Goal: Task Accomplishment & Management: Manage account settings

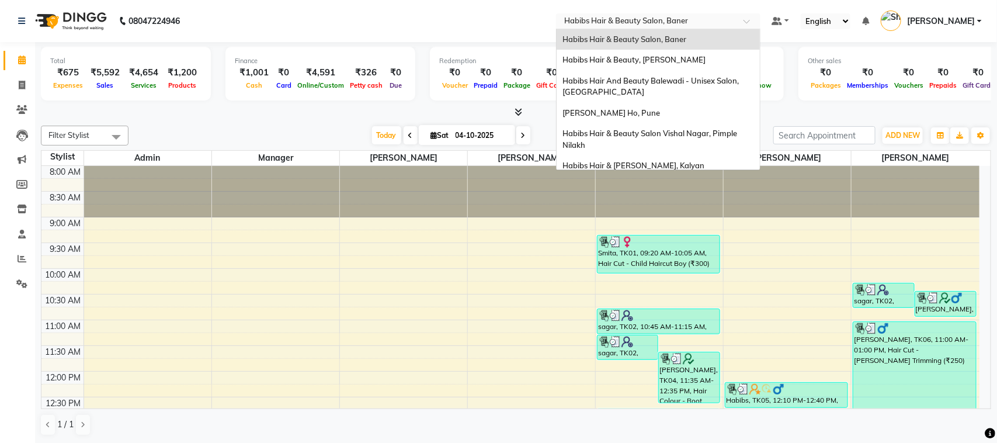
click at [735, 22] on div at bounding box center [658, 22] width 205 height 12
click at [647, 41] on span "Habibs Hair & Beauty Salon, Baner" at bounding box center [625, 38] width 124 height 9
click at [737, 23] on div at bounding box center [658, 22] width 205 height 12
click at [666, 63] on span "Habibs Hair & Beauty, [PERSON_NAME]" at bounding box center [634, 59] width 143 height 9
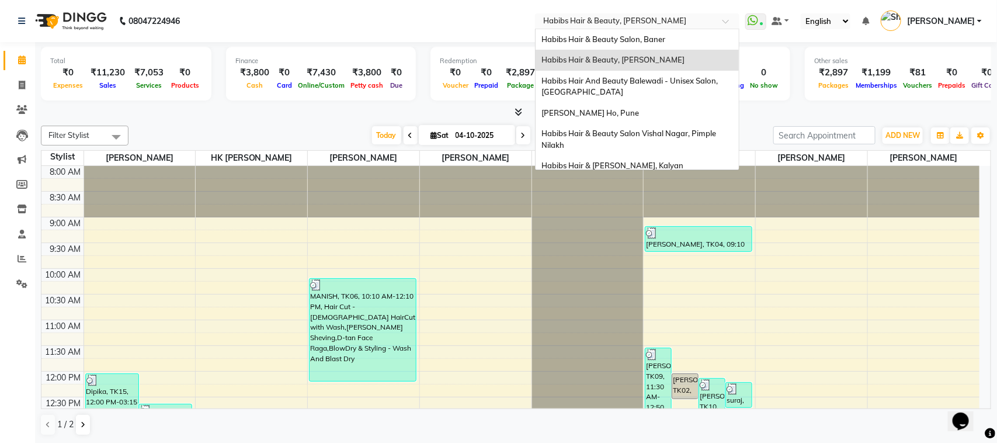
click at [723, 19] on span at bounding box center [730, 25] width 15 height 12
click at [673, 42] on div "Habibs Hair & Beauty Salon, Baner" at bounding box center [637, 39] width 203 height 21
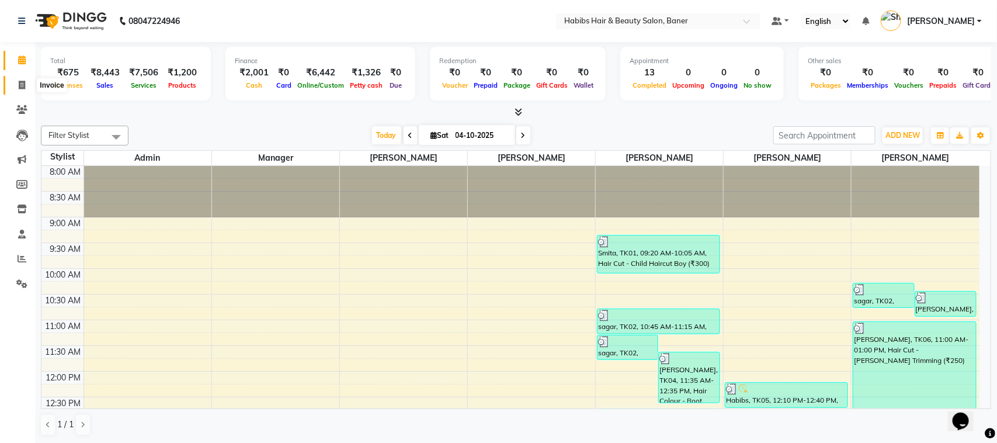
click at [22, 86] on icon at bounding box center [22, 85] width 6 height 9
select select "service"
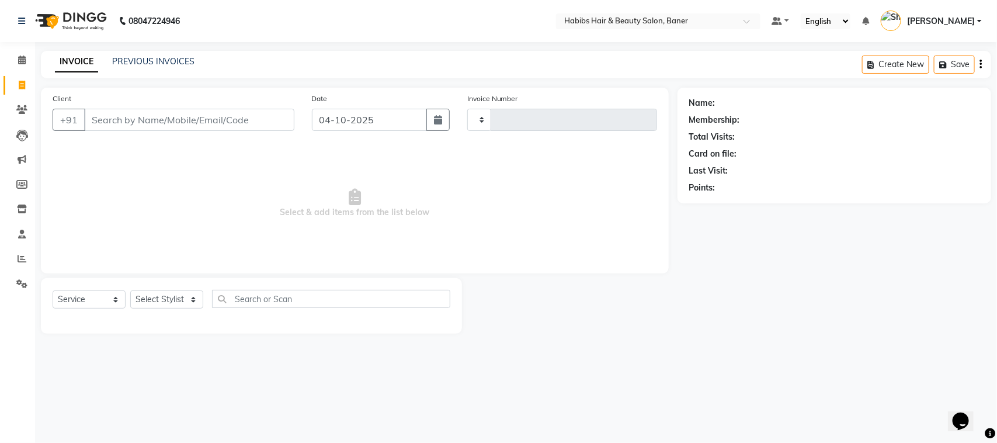
type input "4141"
select select "5356"
click at [156, 60] on link "PREVIOUS INVOICES" at bounding box center [153, 61] width 82 height 11
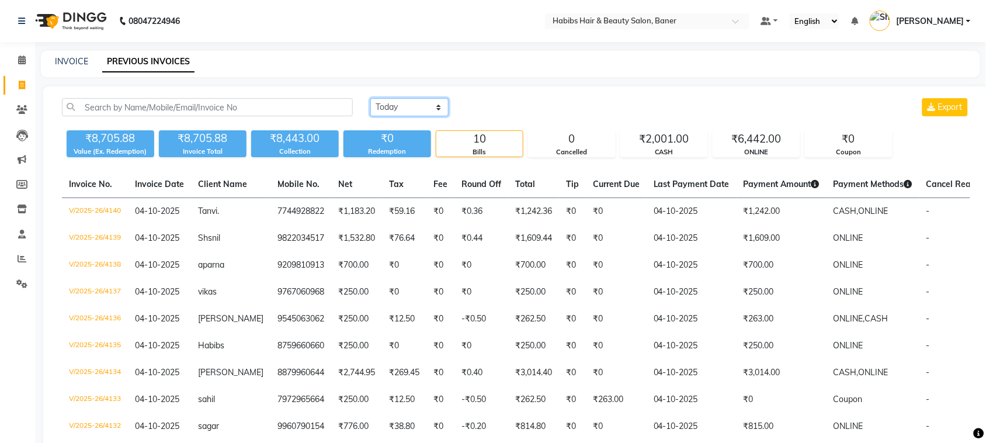
click at [431, 112] on select "Today Yesterday Custom Range" at bounding box center [409, 107] width 78 height 18
select select "yesterday"
click at [370, 98] on select "Today Yesterday Custom Range" at bounding box center [409, 107] width 78 height 18
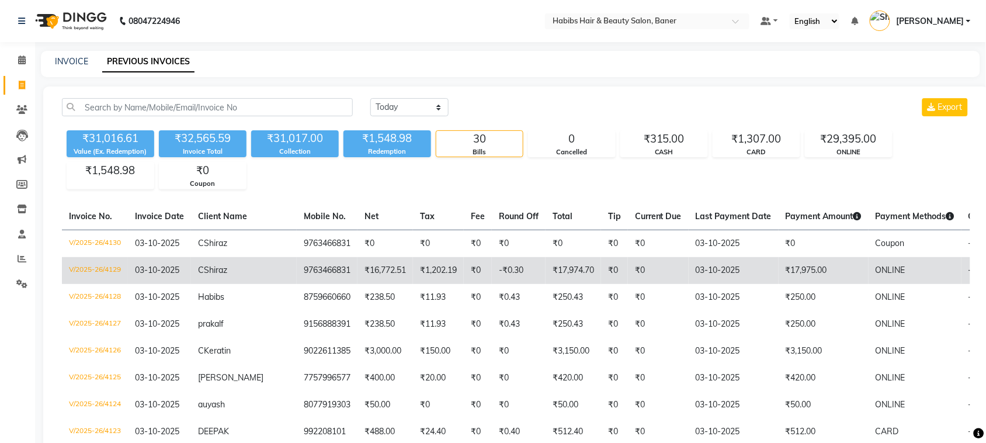
click at [731, 266] on td "03-10-2025" at bounding box center [734, 270] width 90 height 27
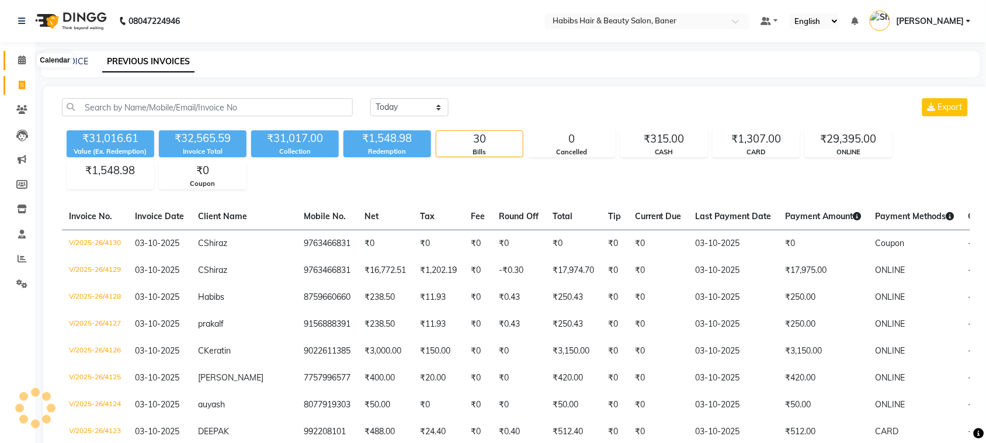
click at [15, 60] on span at bounding box center [22, 60] width 20 height 13
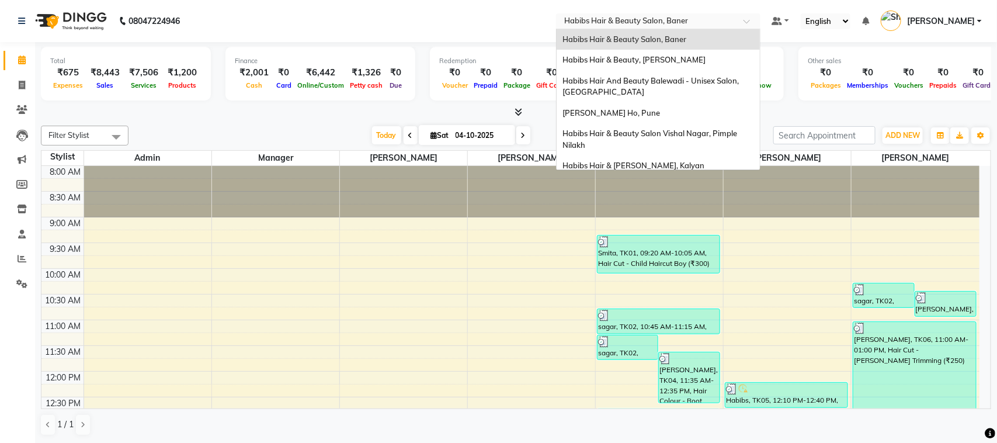
click at [730, 20] on div at bounding box center [658, 22] width 205 height 12
click at [670, 60] on span "Habibs Hair & Beauty, [PERSON_NAME]" at bounding box center [634, 59] width 143 height 9
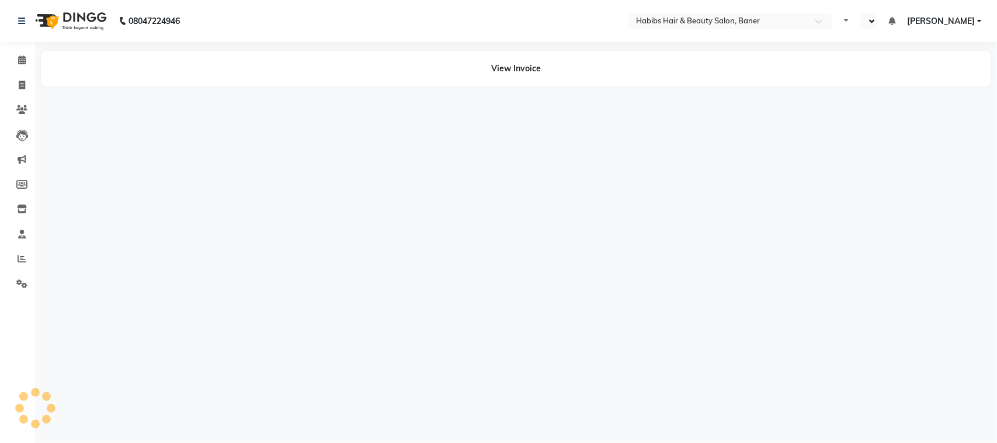
select select "en"
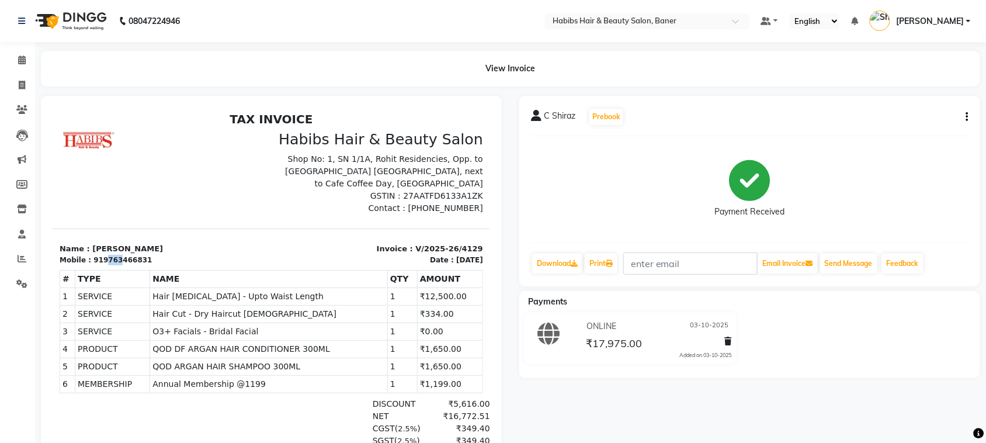
drag, startPoint x: 98, startPoint y: 258, endPoint x: 112, endPoint y: 258, distance: 14.0
click at [112, 258] on div "919763466831" at bounding box center [122, 259] width 58 height 11
click at [95, 258] on div "919763466831" at bounding box center [122, 259] width 58 height 11
drag, startPoint x: 95, startPoint y: 258, endPoint x: 144, endPoint y: 258, distance: 49.7
click at [144, 258] on div "Mobile : 919763466831" at bounding box center [161, 259] width 205 height 11
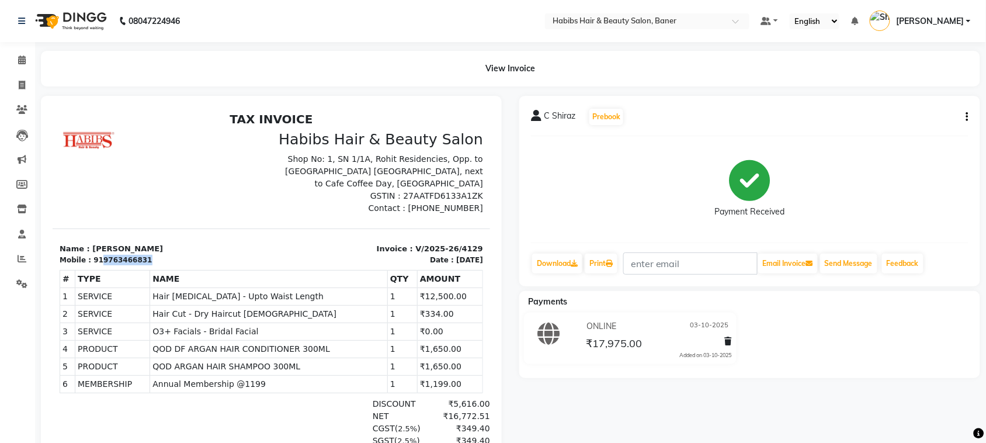
copy div "9763466831"
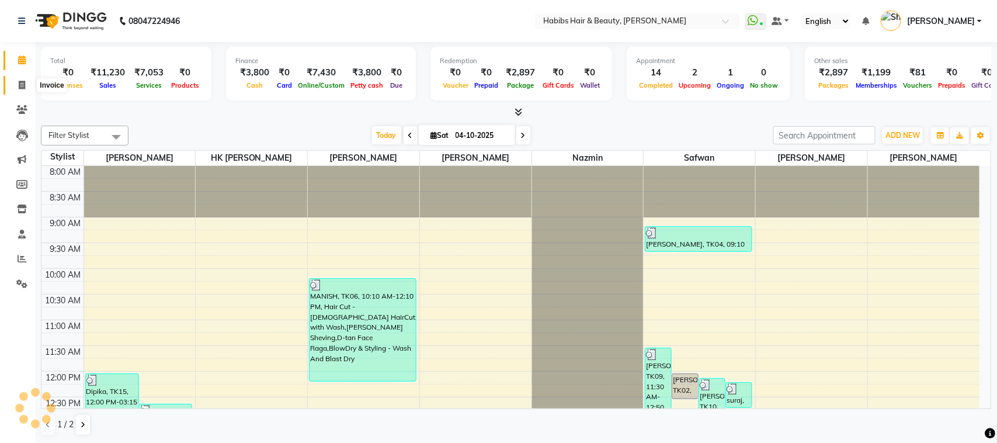
click at [22, 85] on icon at bounding box center [22, 85] width 6 height 9
select select "service"
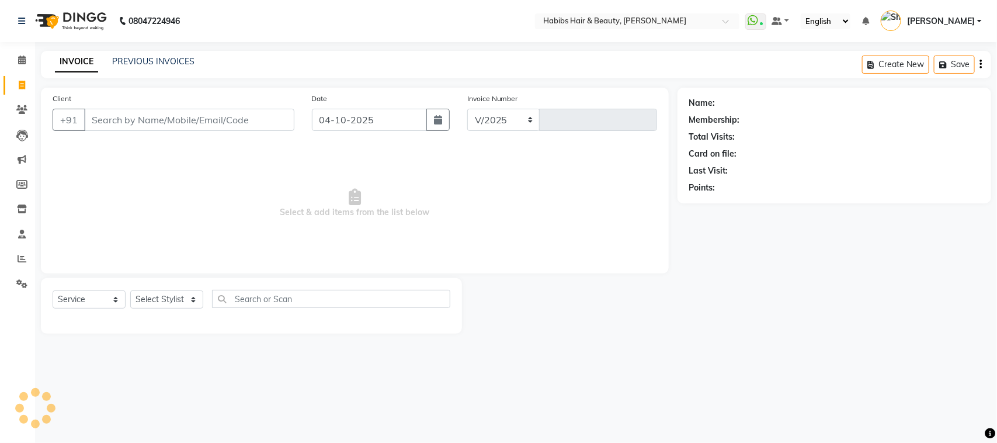
select select "6465"
type input "5965"
click at [185, 115] on input "Client" at bounding box center [189, 120] width 210 height 22
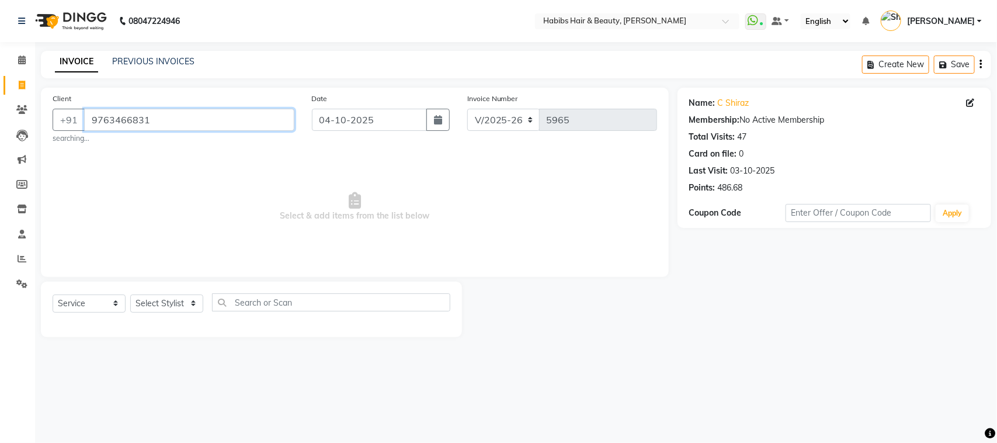
click at [269, 126] on input "9763466831" at bounding box center [189, 120] width 210 height 22
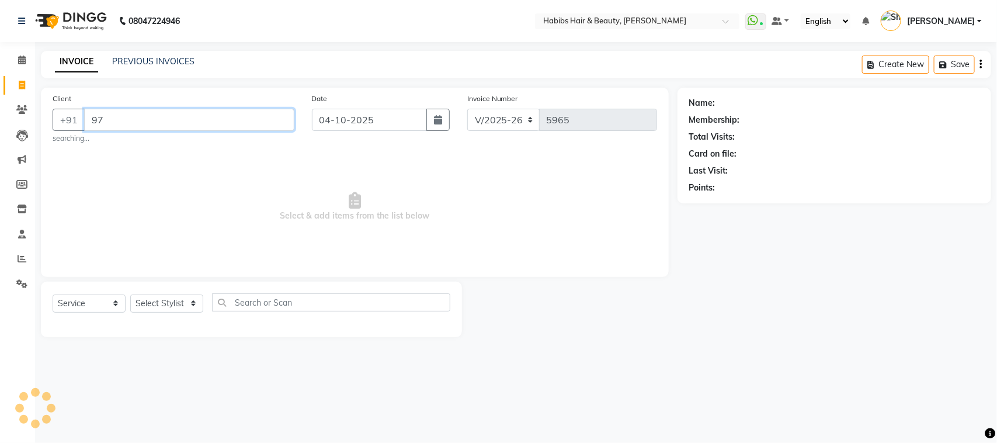
type input "9"
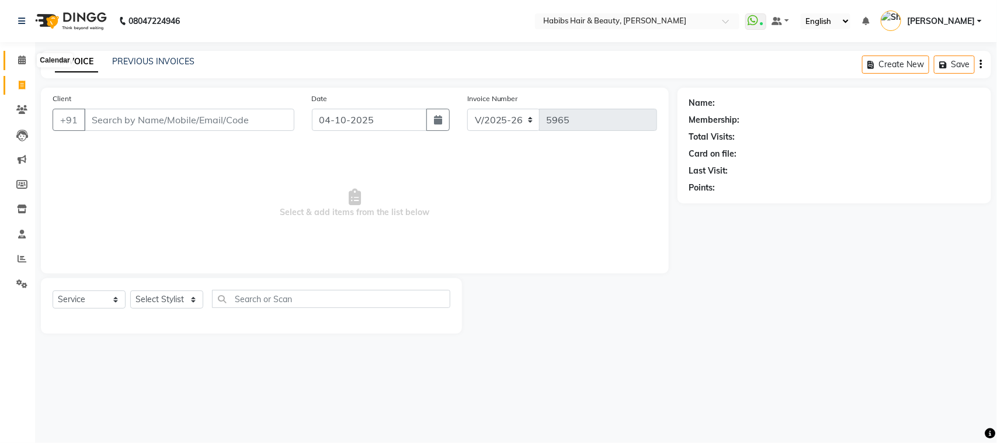
click at [20, 59] on icon at bounding box center [22, 60] width 8 height 9
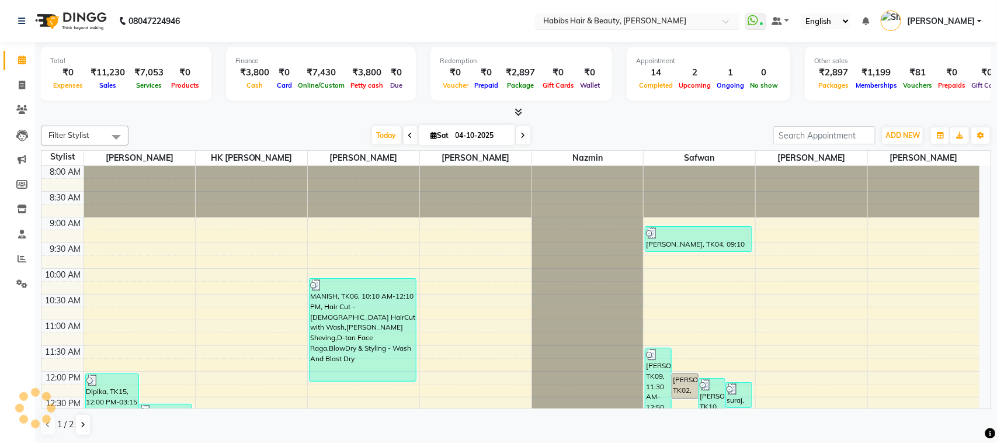
click at [694, 26] on input "text" at bounding box center [625, 22] width 169 height 12
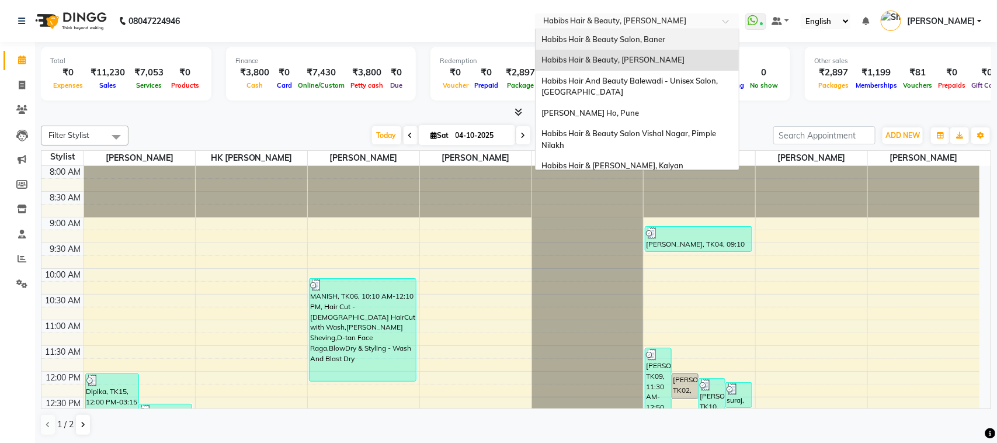
click at [647, 42] on span "Habibs Hair & Beauty Salon, Baner" at bounding box center [604, 38] width 124 height 9
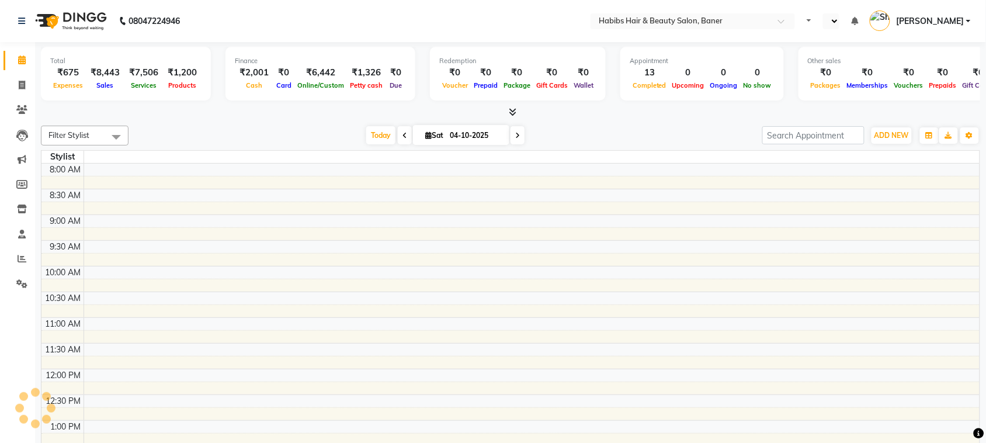
select select "en"
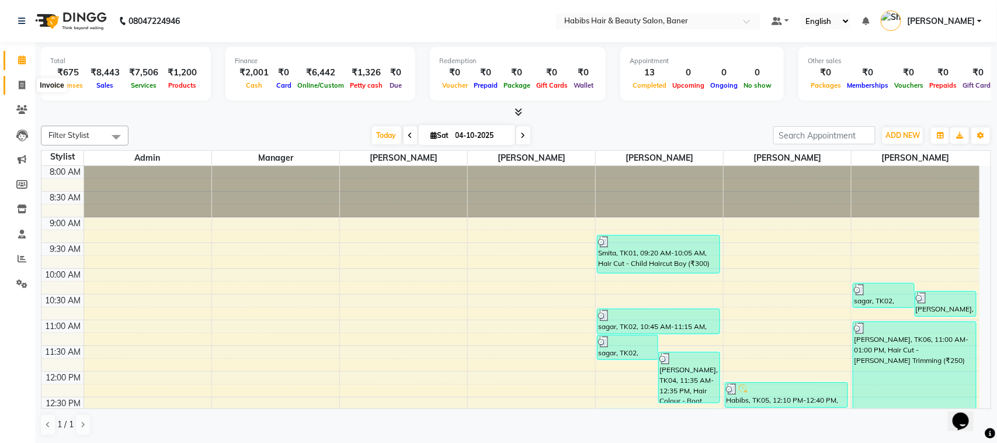
click at [19, 86] on icon at bounding box center [22, 85] width 6 height 9
select select "service"
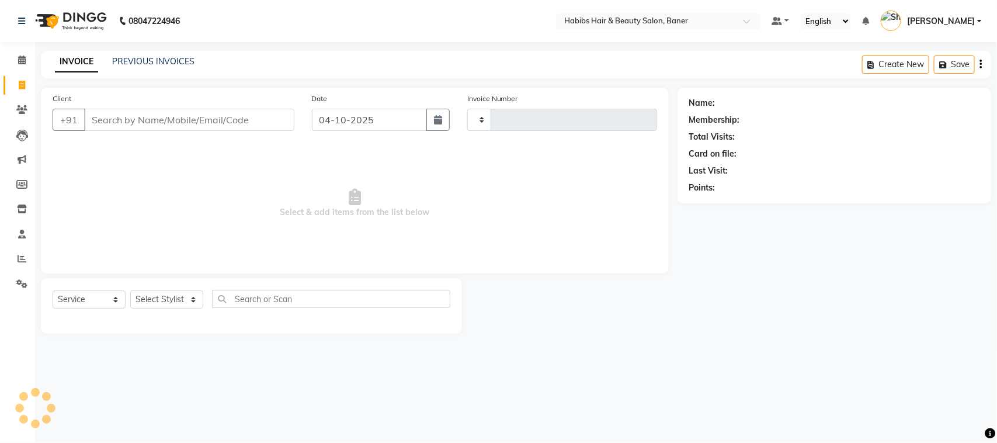
type input "4141"
select select "5356"
click at [145, 111] on input "Client" at bounding box center [189, 120] width 210 height 22
type input "9763466831"
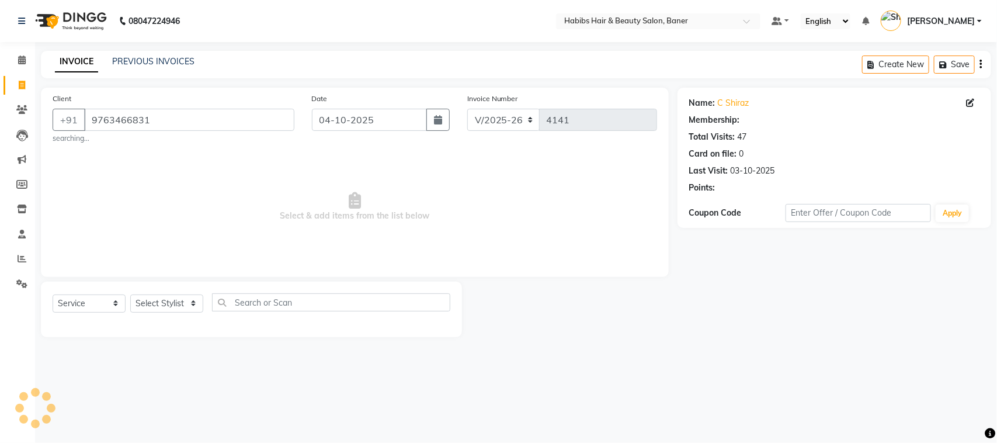
select select "2: Object"
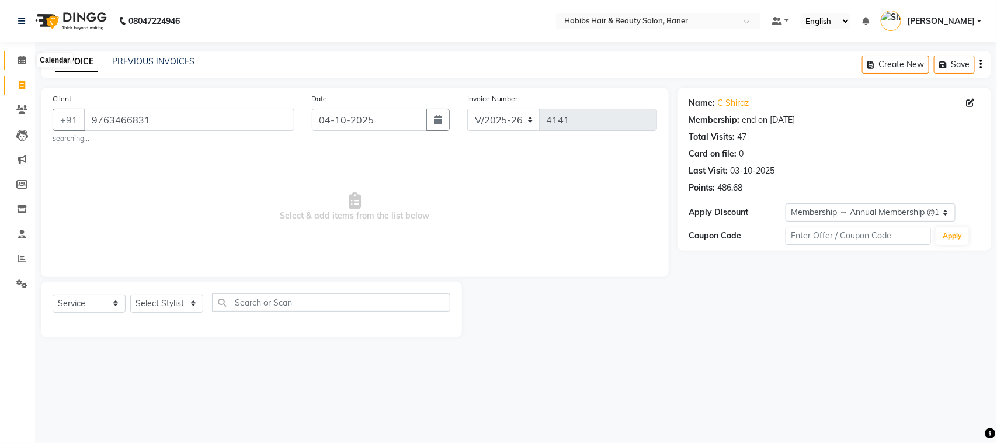
click at [24, 60] on icon at bounding box center [22, 60] width 8 height 9
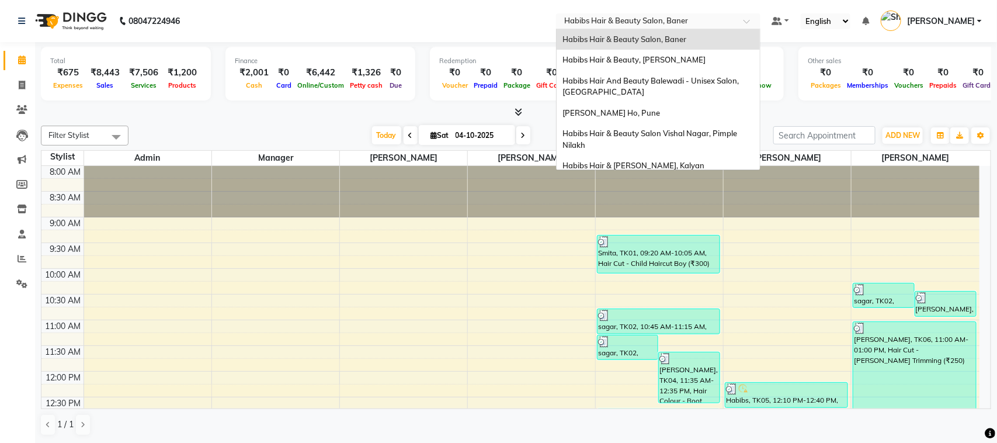
click at [729, 19] on div at bounding box center [658, 22] width 205 height 12
click at [661, 154] on div "Habibs Hair & Beauty Salon Vishal Nagar, Pimple Nilakh" at bounding box center [658, 139] width 203 height 32
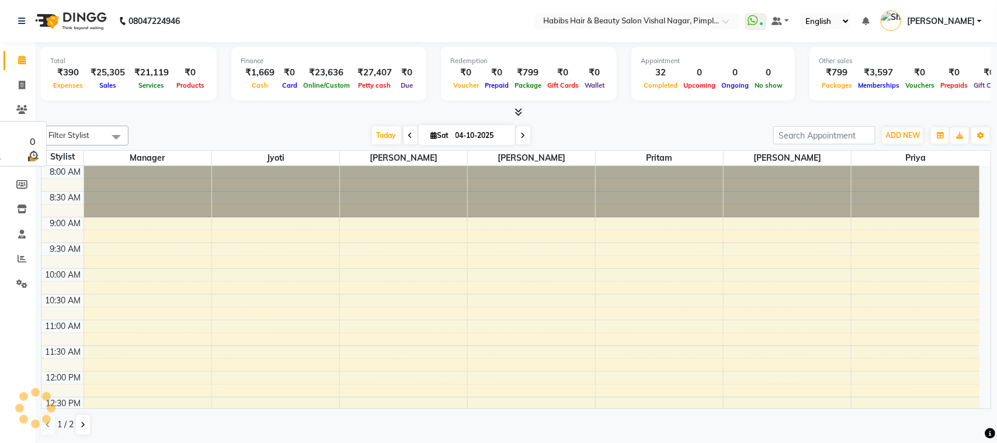
select select "en"
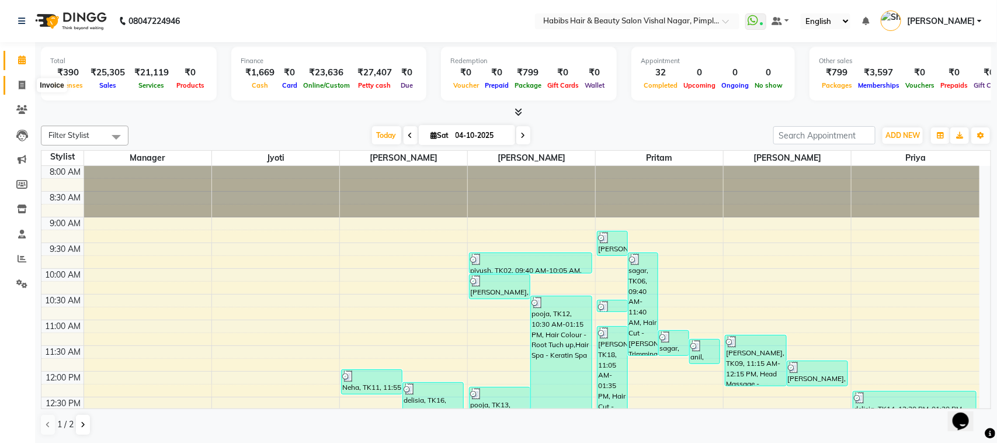
click at [23, 85] on icon at bounding box center [22, 85] width 6 height 9
select select "service"
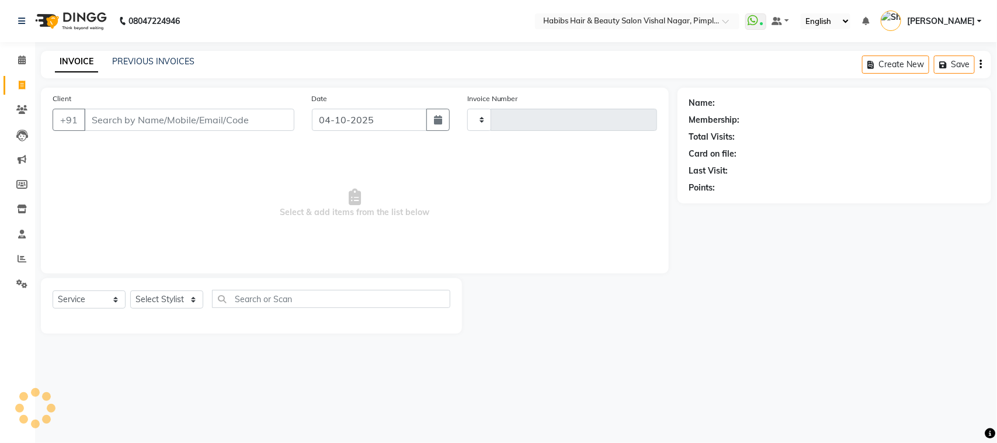
type input "7097"
select select "5725"
click at [151, 114] on input "Client" at bounding box center [189, 120] width 210 height 22
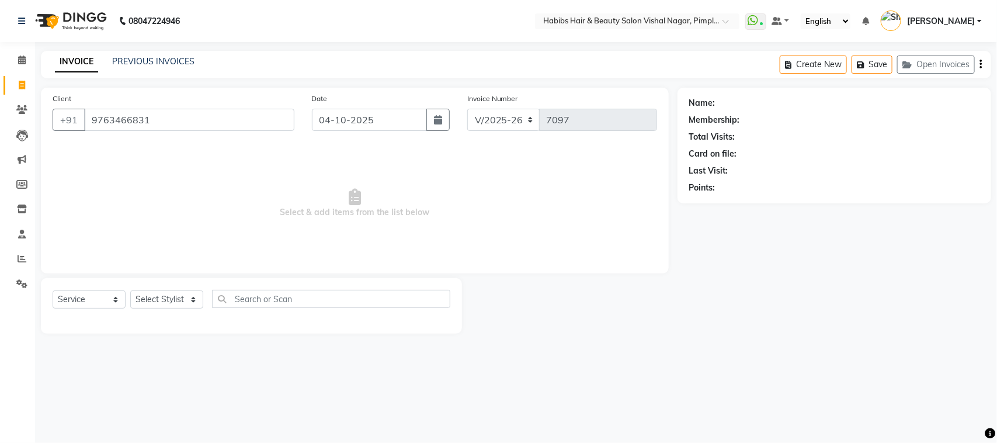
type input "9763466831"
click at [21, 57] on icon at bounding box center [22, 60] width 8 height 9
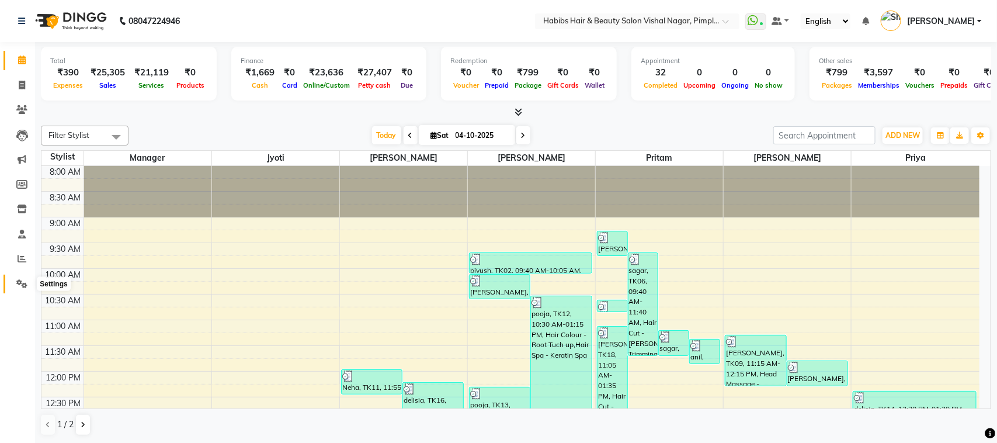
click at [19, 285] on icon at bounding box center [21, 283] width 11 height 9
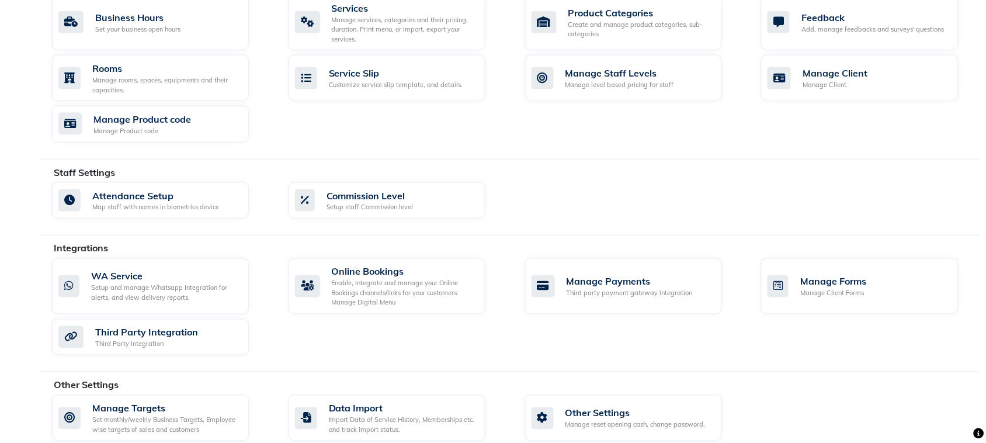
scroll to position [468, 0]
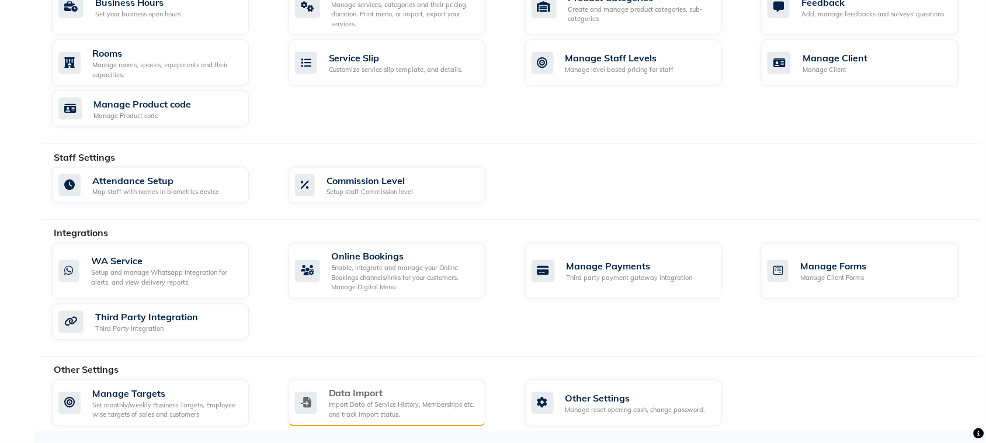
click at [403, 399] on div "Data Import" at bounding box center [402, 393] width 147 height 14
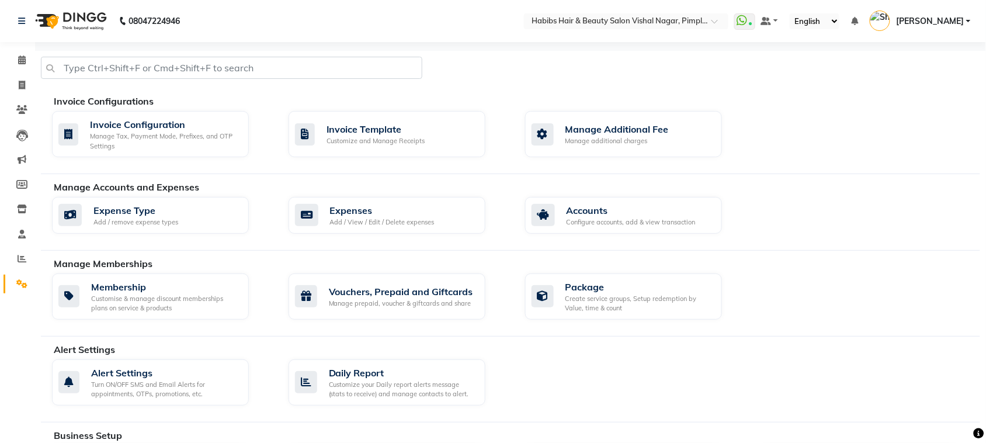
click at [967, 24] on link "[PERSON_NAME]" at bounding box center [920, 21] width 101 height 19
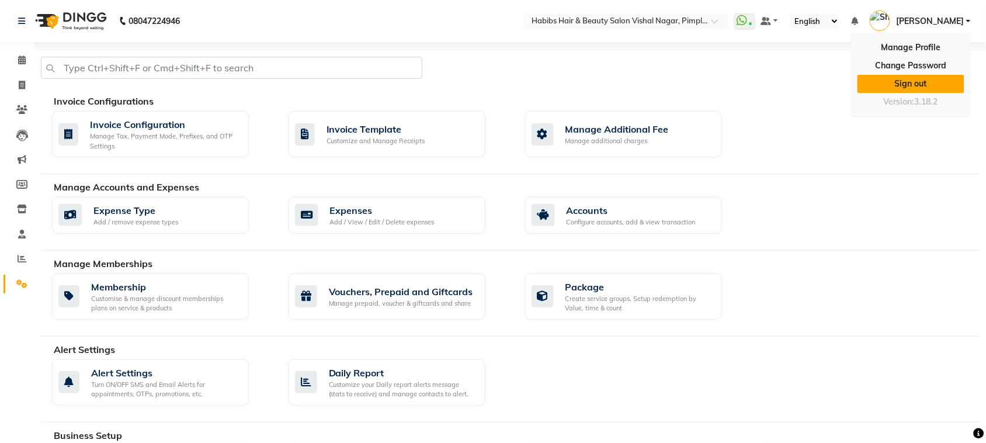
click at [922, 84] on link "Sign out" at bounding box center [911, 84] width 107 height 18
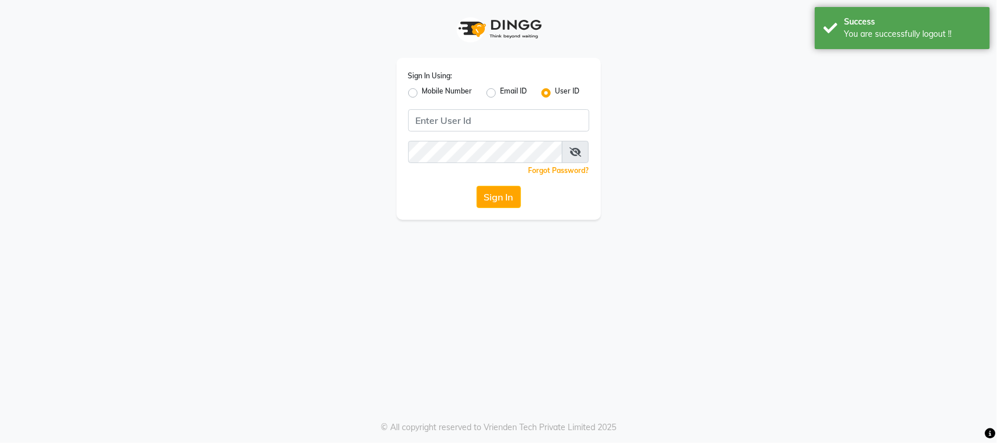
click at [422, 89] on label "Mobile Number" at bounding box center [447, 93] width 50 height 14
click at [422, 89] on input "Mobile Number" at bounding box center [426, 90] width 8 height 8
radio input "true"
click at [489, 119] on input "Username" at bounding box center [519, 120] width 142 height 22
click at [556, 89] on label "User ID" at bounding box center [568, 93] width 25 height 14
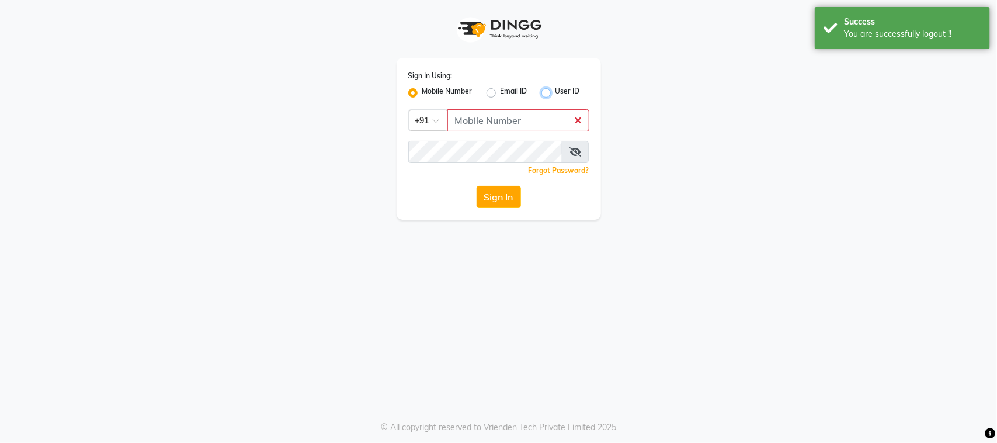
click at [556, 89] on input "User ID" at bounding box center [560, 90] width 8 height 8
radio input "true"
radio input "false"
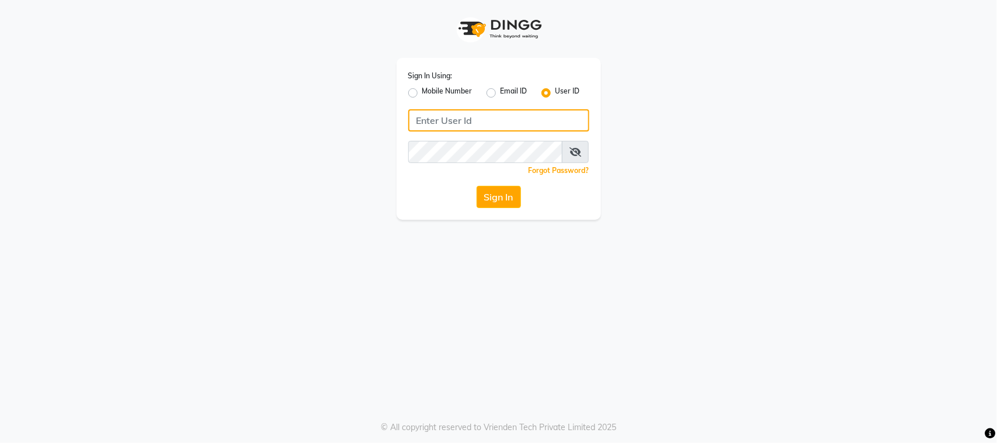
click at [486, 115] on input "Username" at bounding box center [498, 120] width 181 height 22
type input "j"
type input "Jitendra"
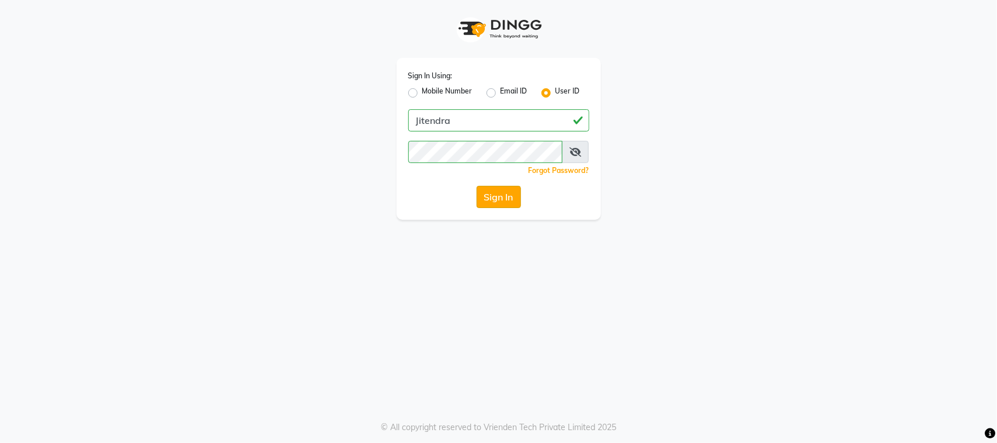
click at [495, 193] on button "Sign In" at bounding box center [499, 197] width 44 height 22
